Goal: Find specific page/section: Find specific page/section

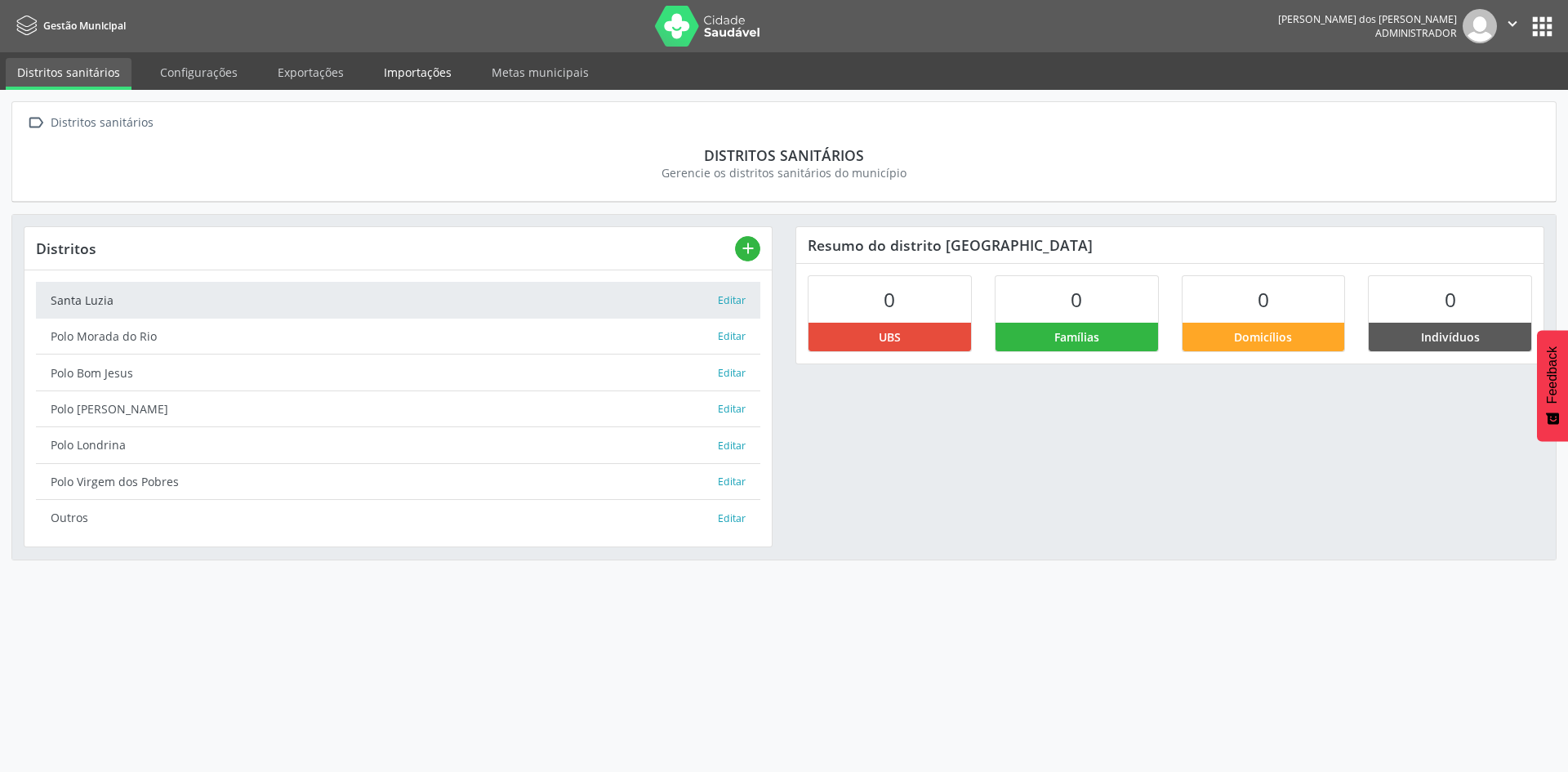
click at [380, 67] on link "Importações" at bounding box center [418, 72] width 90 height 29
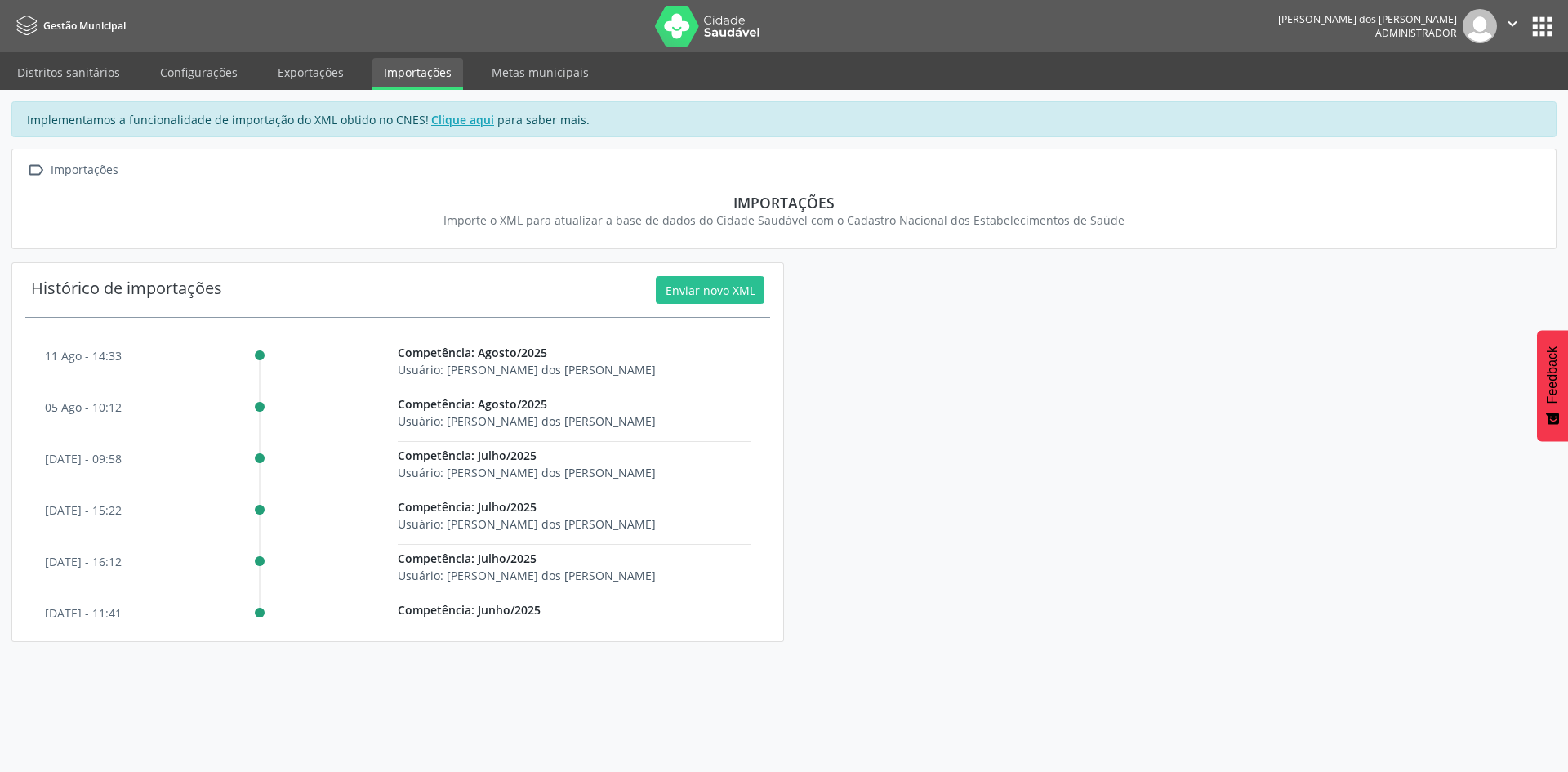
click at [1535, 29] on button "apps" at bounding box center [1543, 27] width 29 height 29
click at [1549, 16] on button "apps" at bounding box center [1543, 27] width 29 height 29
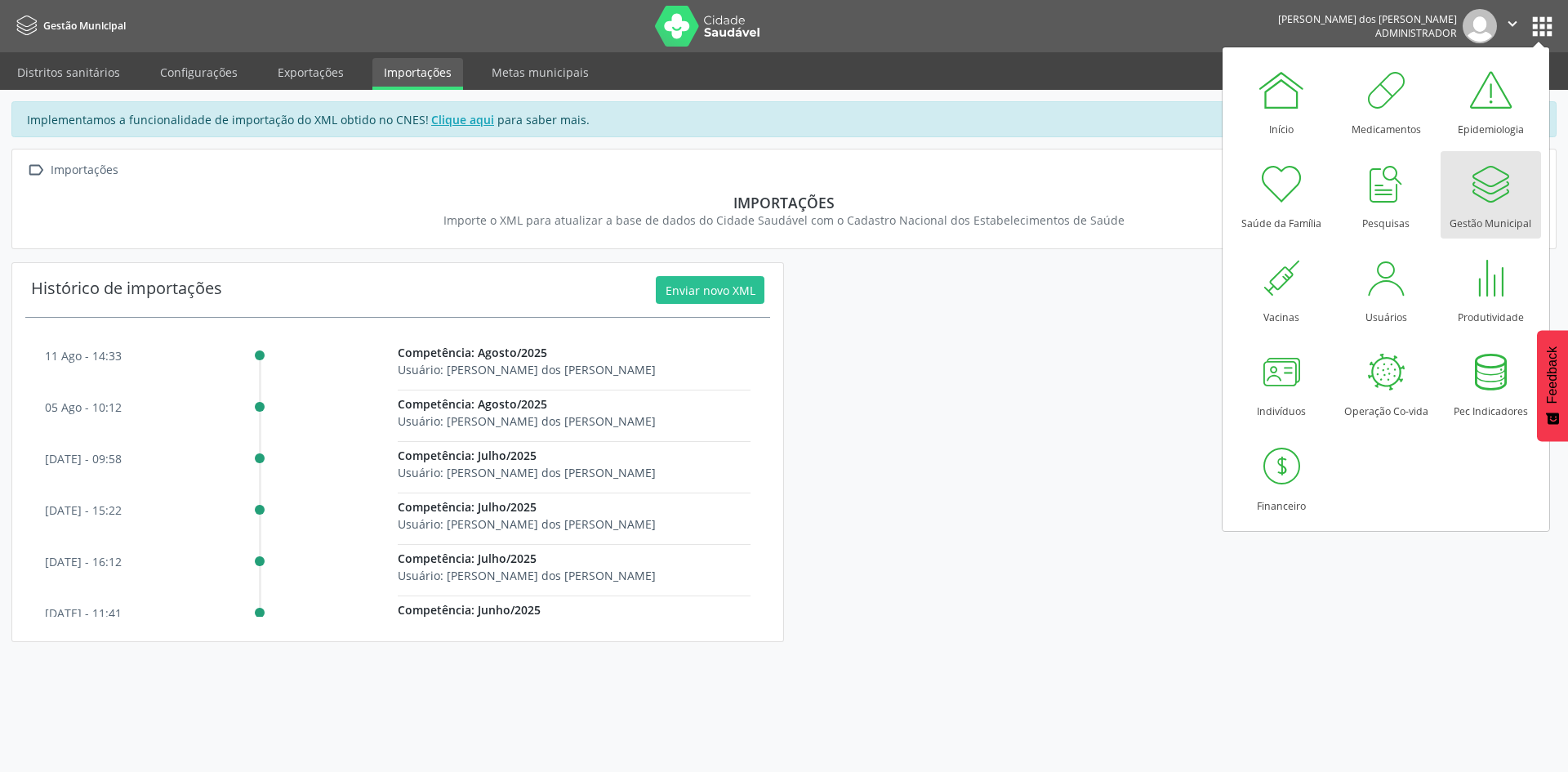
click at [1512, 194] on div at bounding box center [1490, 183] width 49 height 49
